Goal: Task Accomplishment & Management: Use online tool/utility

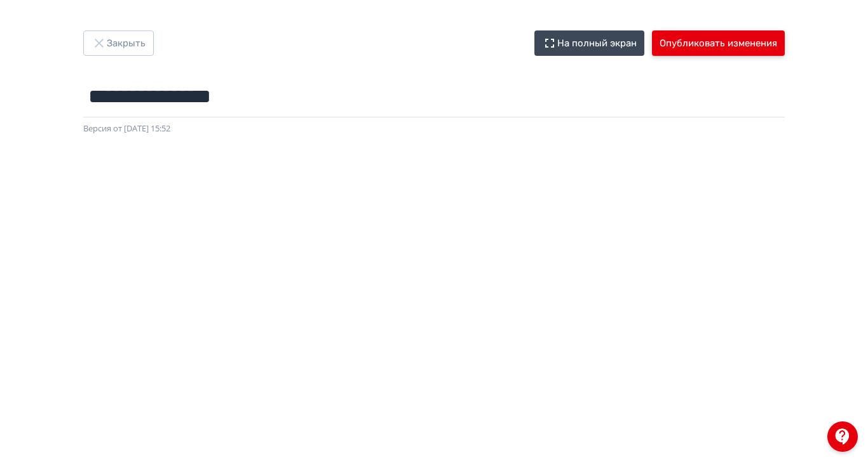
drag, startPoint x: 833, startPoint y: 34, endPoint x: 865, endPoint y: 65, distance: 44.0
click at [785, 36] on button "Опубликовать изменения" at bounding box center [718, 42] width 133 height 25
click at [785, 39] on button "Опубликовать изменения" at bounding box center [718, 42] width 133 height 25
